Goal: Navigation & Orientation: Find specific page/section

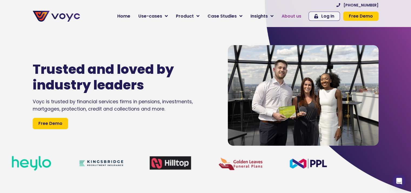
click at [287, 16] on span "About us" at bounding box center [292, 16] width 20 height 6
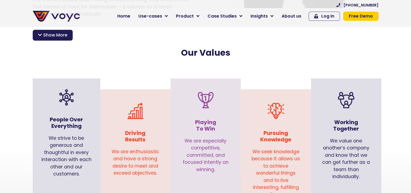
scroll to position [510, 0]
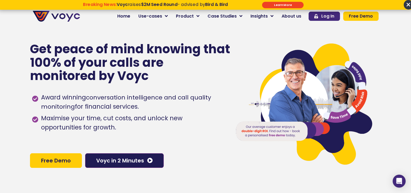
click at [327, 17] on span "Log In" at bounding box center [327, 16] width 13 height 4
